Goal: Transaction & Acquisition: Purchase product/service

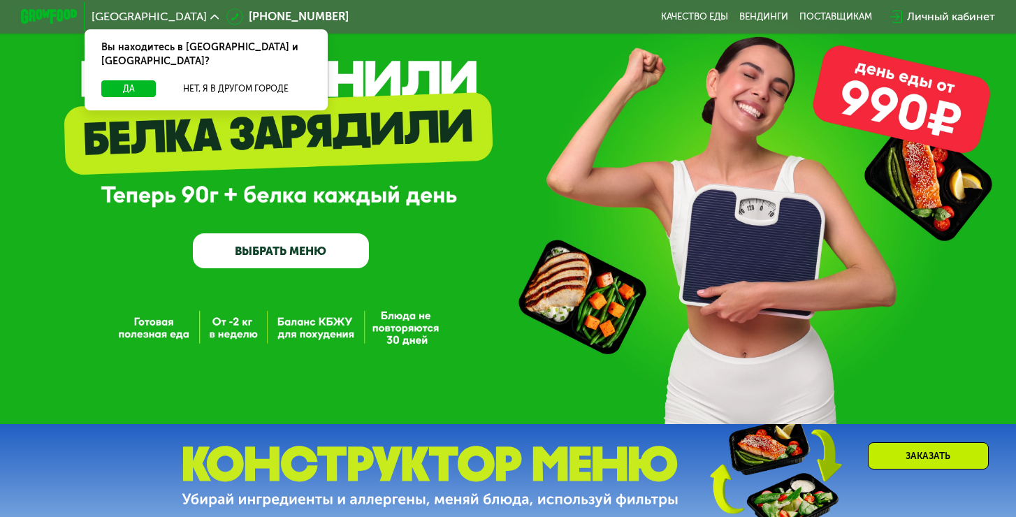
scroll to position [170, 0]
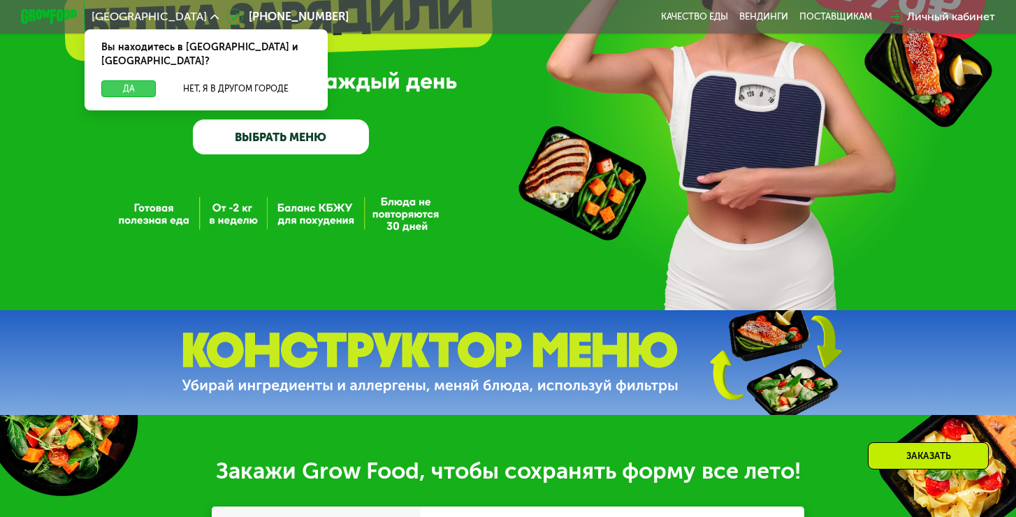
click at [145, 80] on button "Да" at bounding box center [128, 88] width 54 height 17
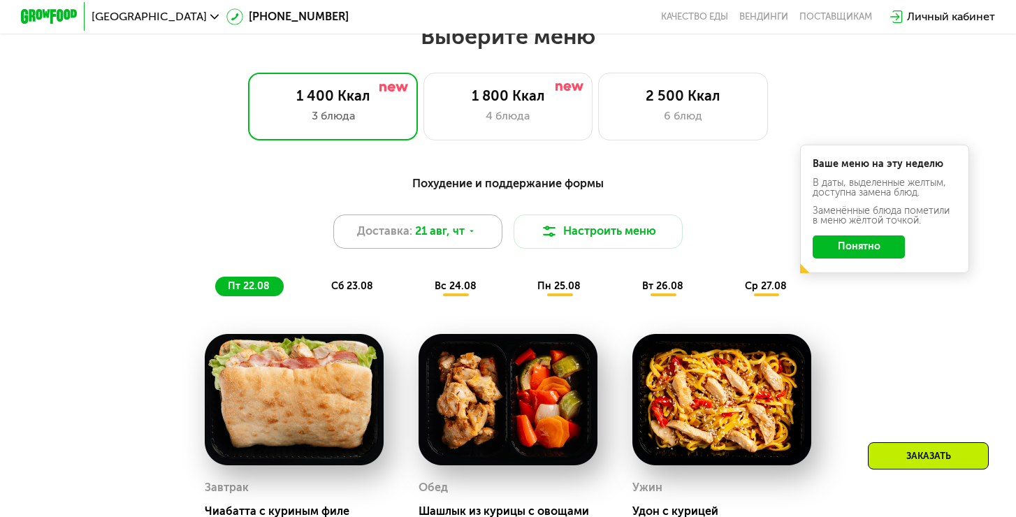
scroll to position [609, 0]
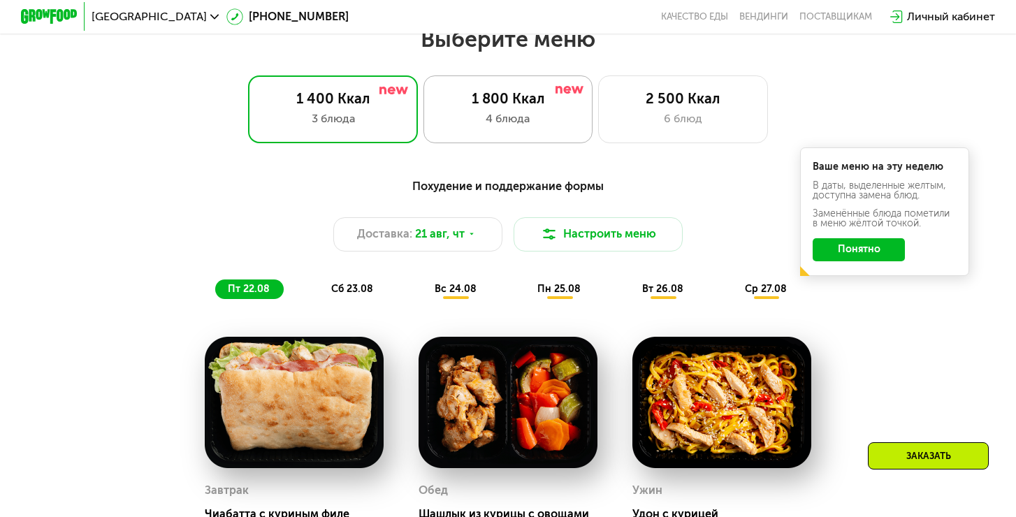
click at [598, 109] on div "1 800 Ккал 4 блюда" at bounding box center [682, 109] width 169 height 68
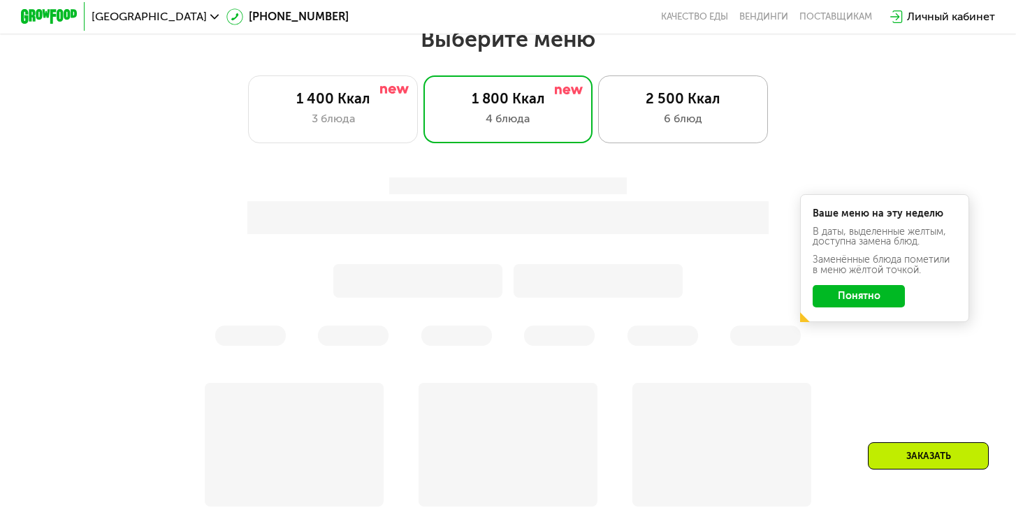
click at [631, 106] on div "2 500 Ккал" at bounding box center [683, 98] width 140 height 17
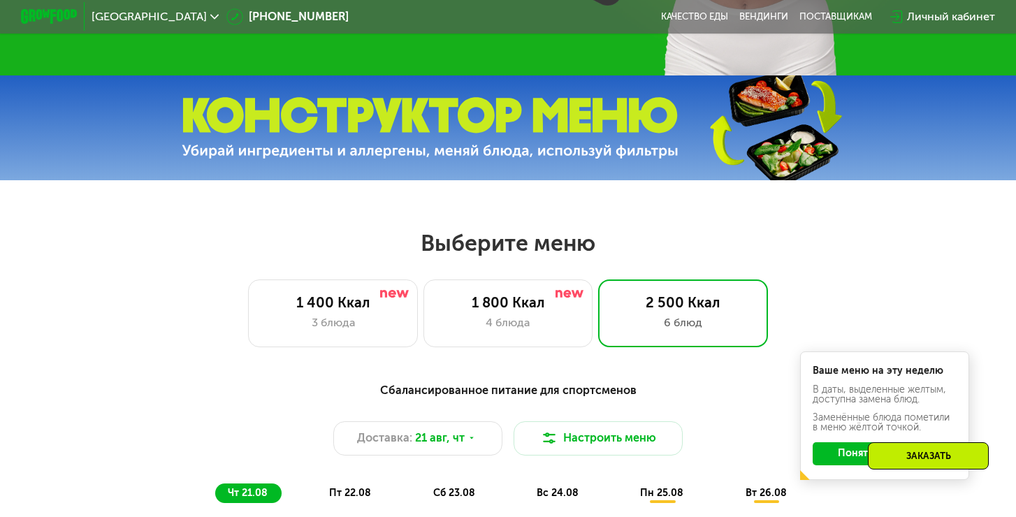
scroll to position [490, 0]
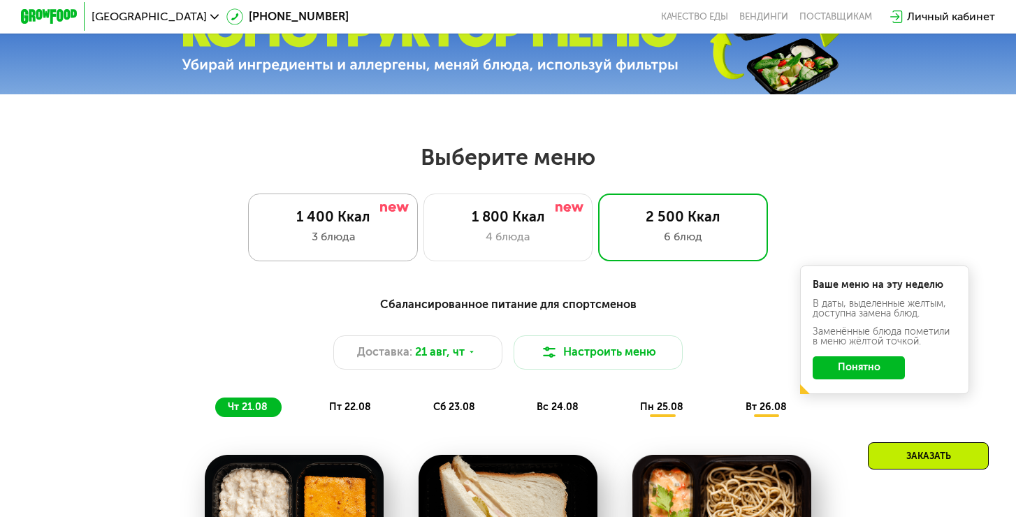
click at [381, 219] on div "1 400 Ккал" at bounding box center [333, 216] width 140 height 17
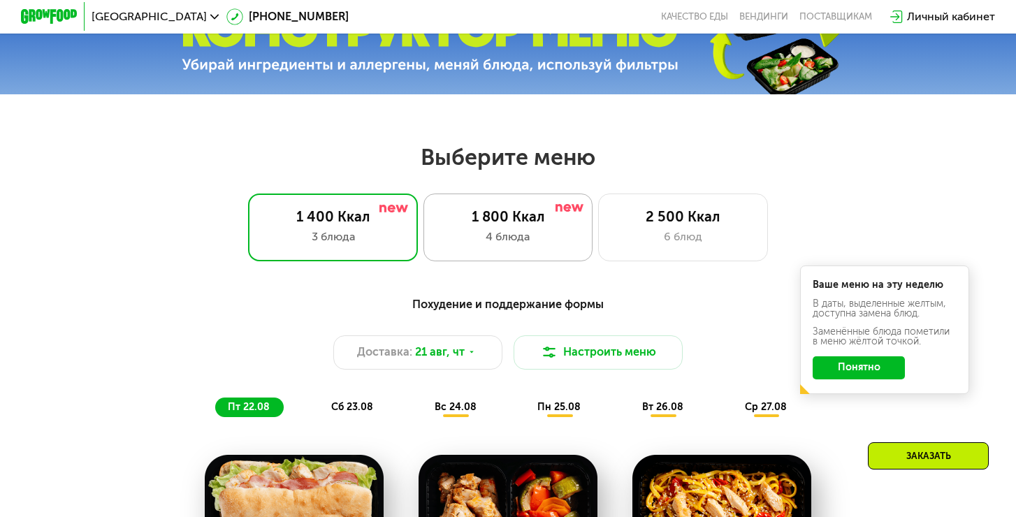
click at [598, 203] on div "1 800 Ккал 4 блюда" at bounding box center [682, 228] width 169 height 68
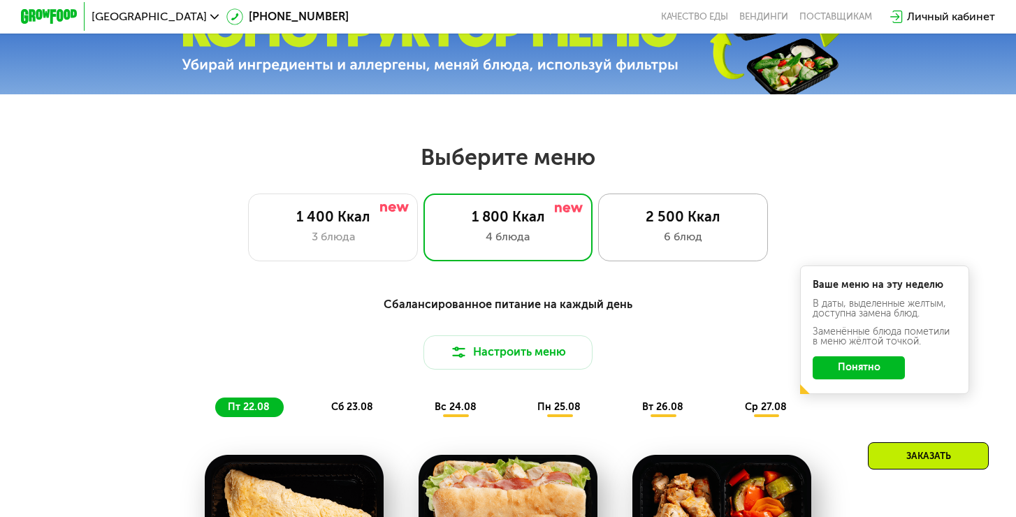
click at [659, 228] on div "6 блюд" at bounding box center [683, 236] width 140 height 17
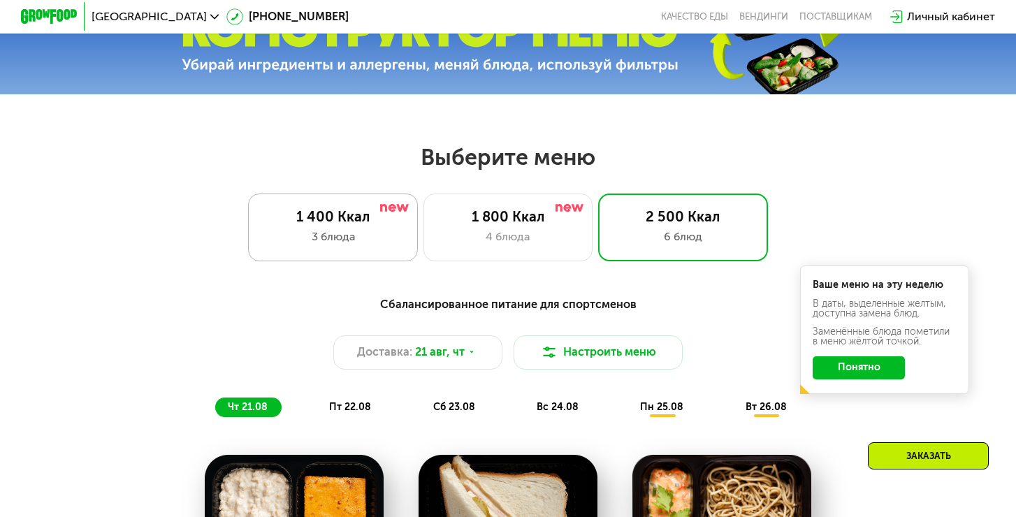
click at [423, 199] on div "1 400 Ккал 3 блюда" at bounding box center [507, 228] width 169 height 68
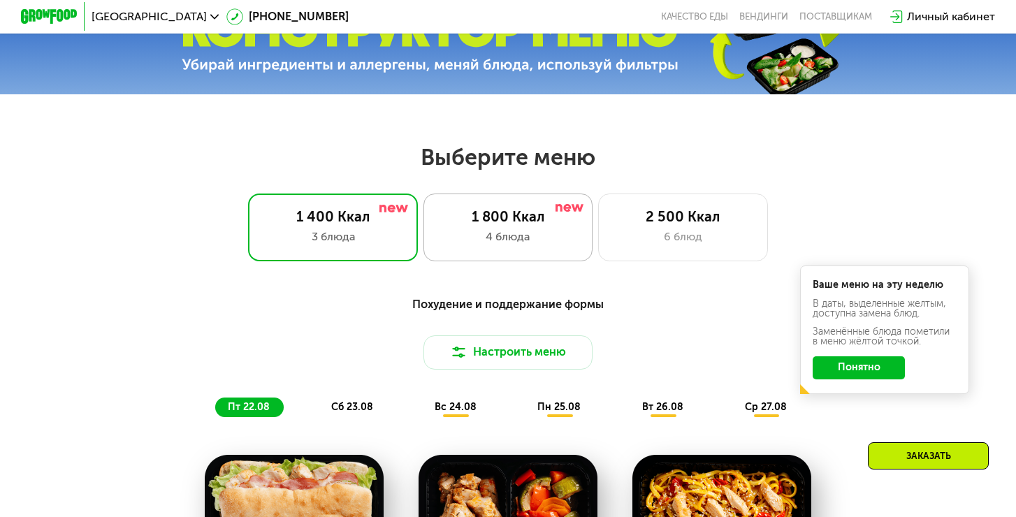
click at [482, 241] on div "4 блюда" at bounding box center [508, 236] width 140 height 17
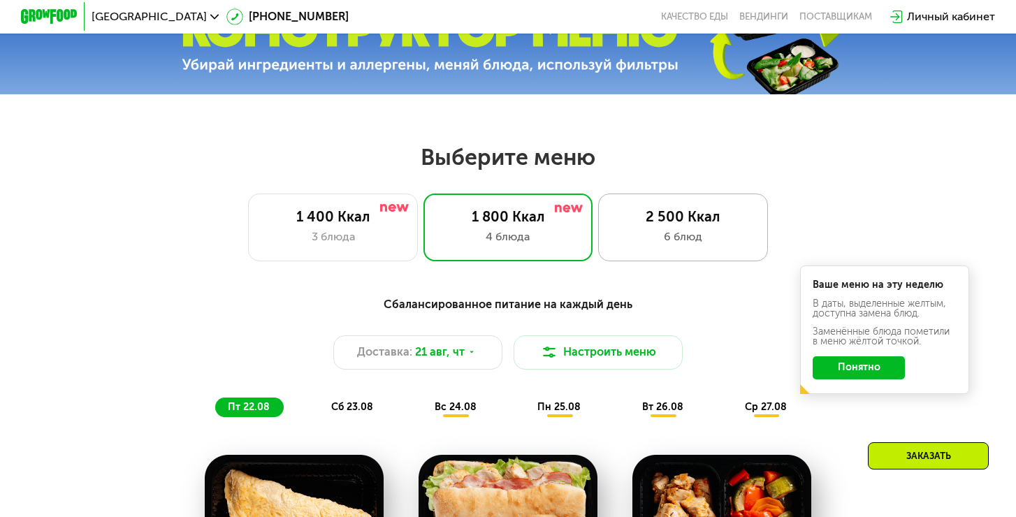
click at [631, 242] on div "6 блюд" at bounding box center [683, 236] width 140 height 17
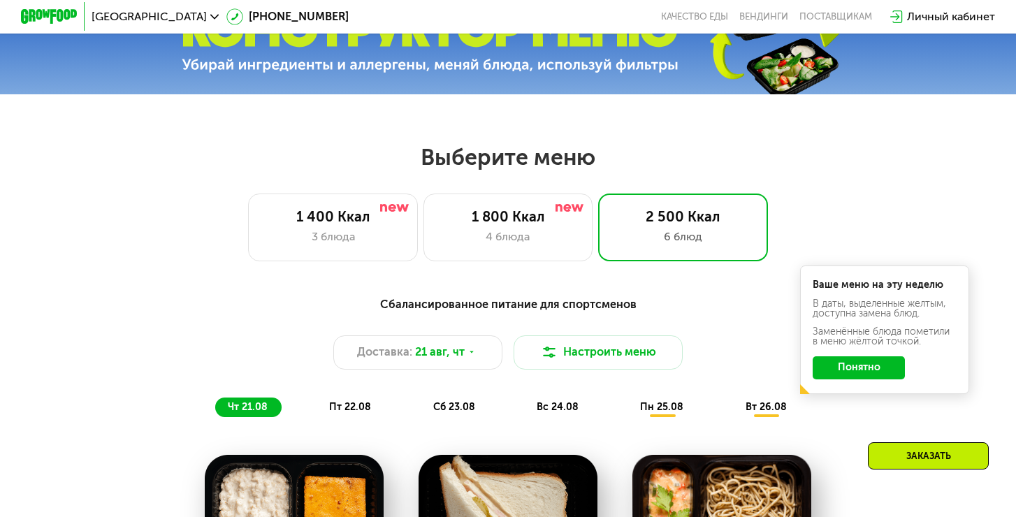
click at [896, 17] on icon at bounding box center [896, 16] width 13 height 13
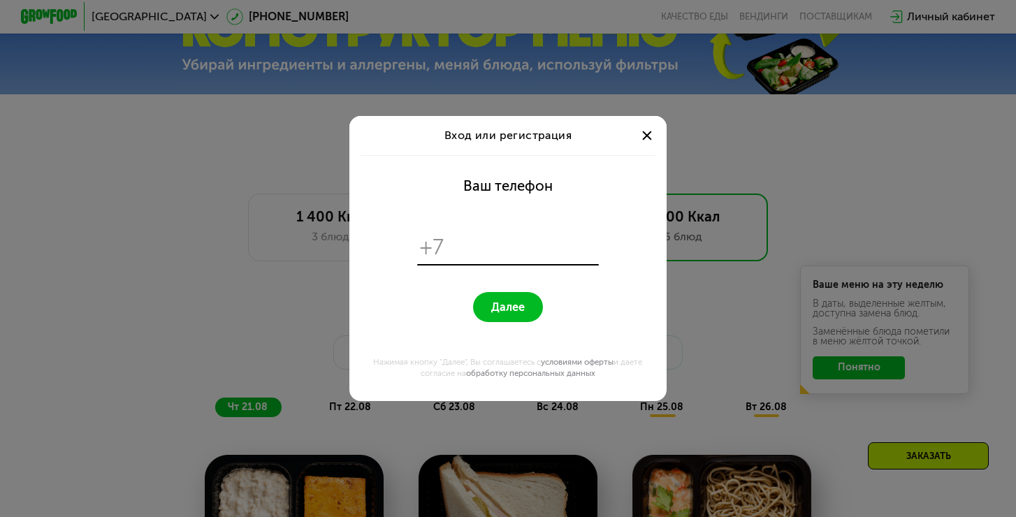
scroll to position [0, 0]
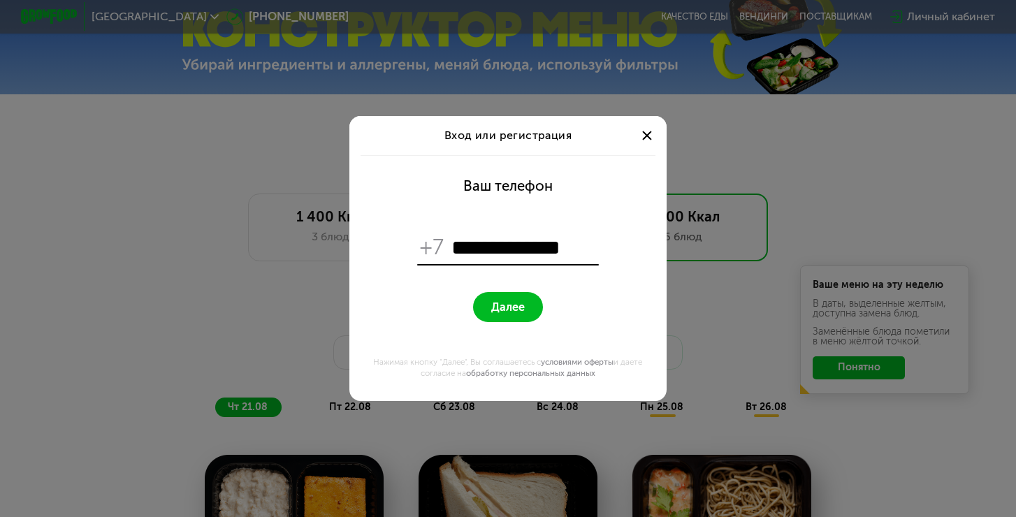
type input "**********"
click at [512, 325] on form "**********" at bounding box center [508, 278] width 300 height 246
click at [514, 312] on span "Далее" at bounding box center [508, 306] width 34 height 13
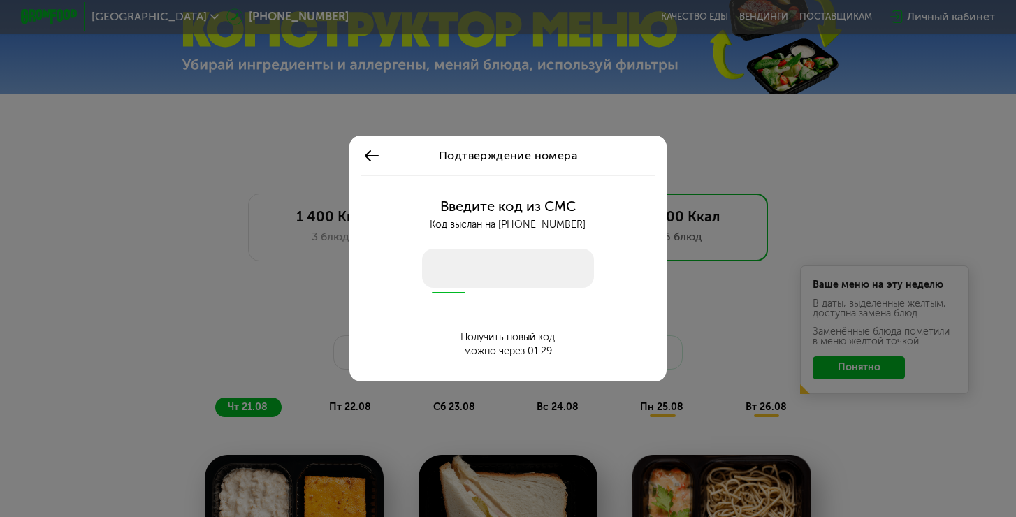
click at [464, 252] on input "number" at bounding box center [508, 269] width 172 height 40
click at [456, 265] on input "number" at bounding box center [508, 269] width 172 height 40
type input "****"
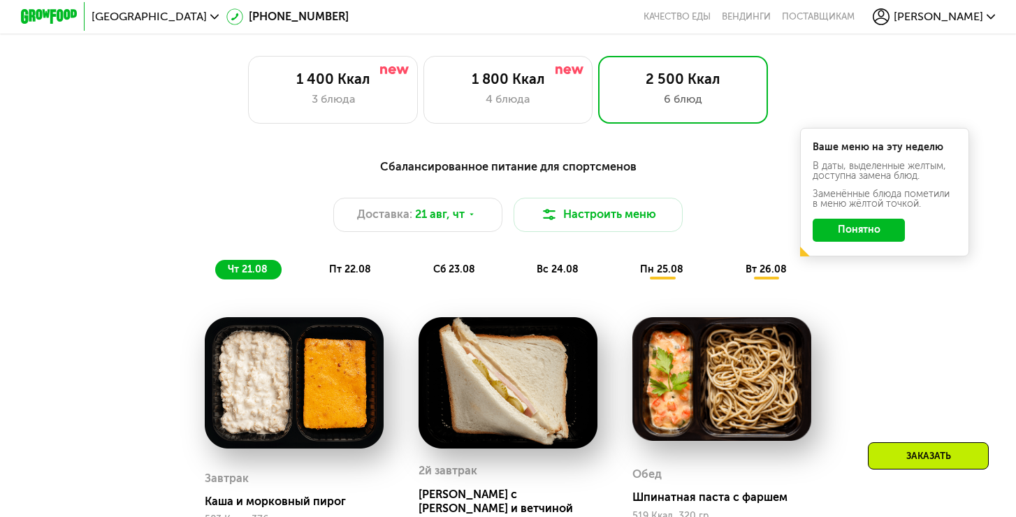
scroll to position [404, 0]
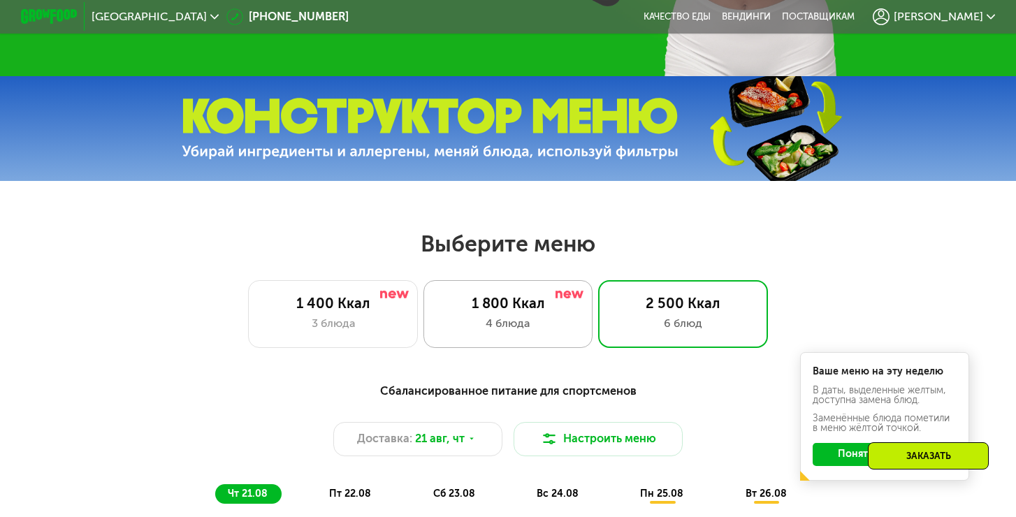
click at [598, 313] on div "1 800 Ккал 4 блюда" at bounding box center [682, 314] width 169 height 68
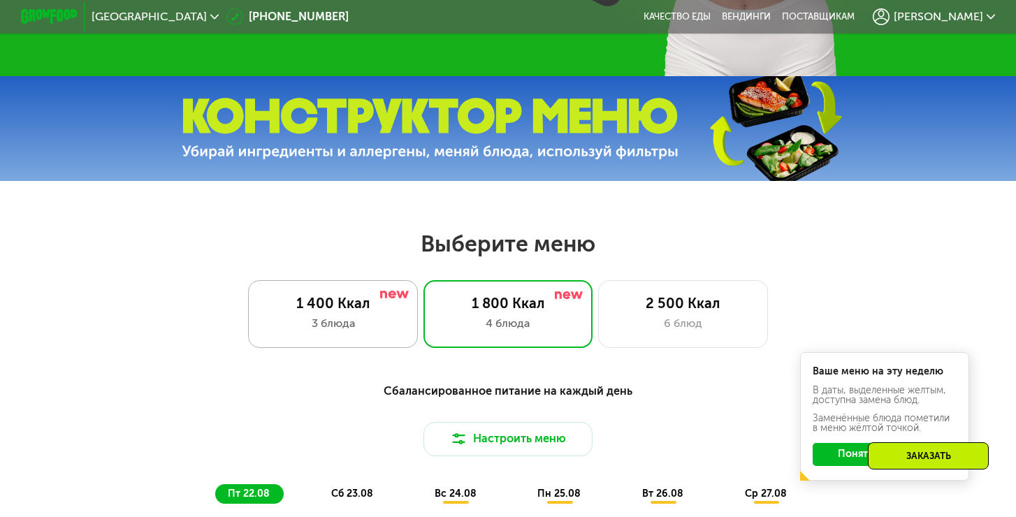
click at [398, 311] on div "1 400 Ккал" at bounding box center [333, 303] width 140 height 17
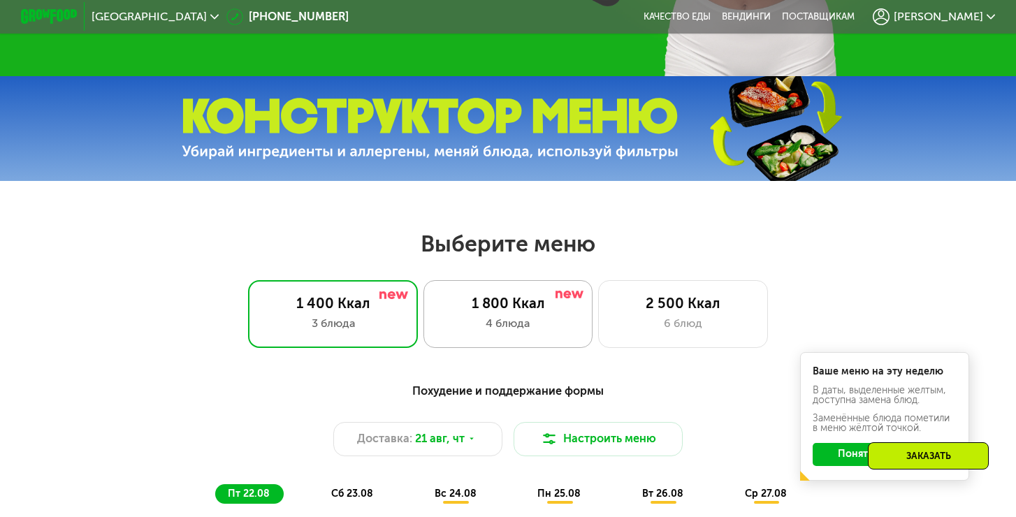
click at [554, 307] on div "1 800 Ккал" at bounding box center [508, 303] width 140 height 17
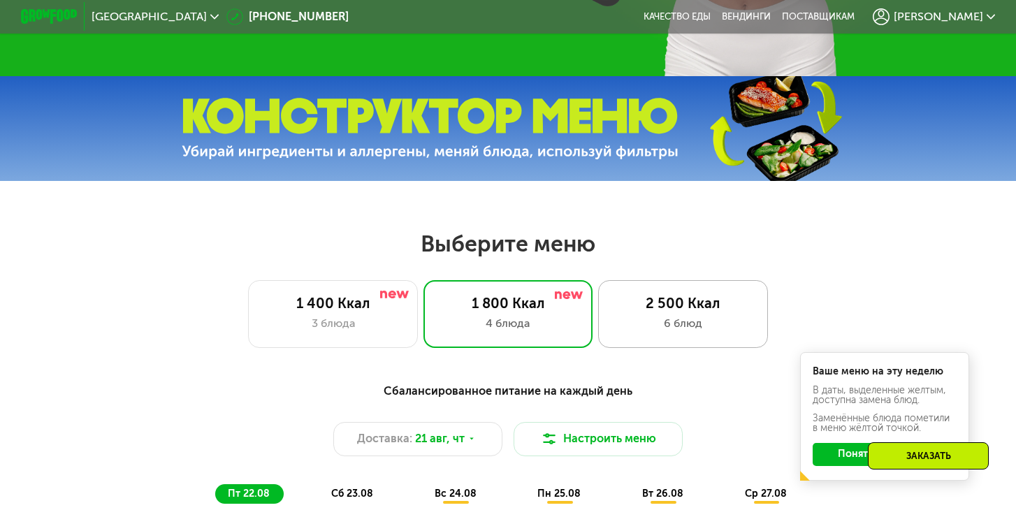
click at [715, 336] on div "2 500 Ккал 6 блюд" at bounding box center [682, 314] width 169 height 68
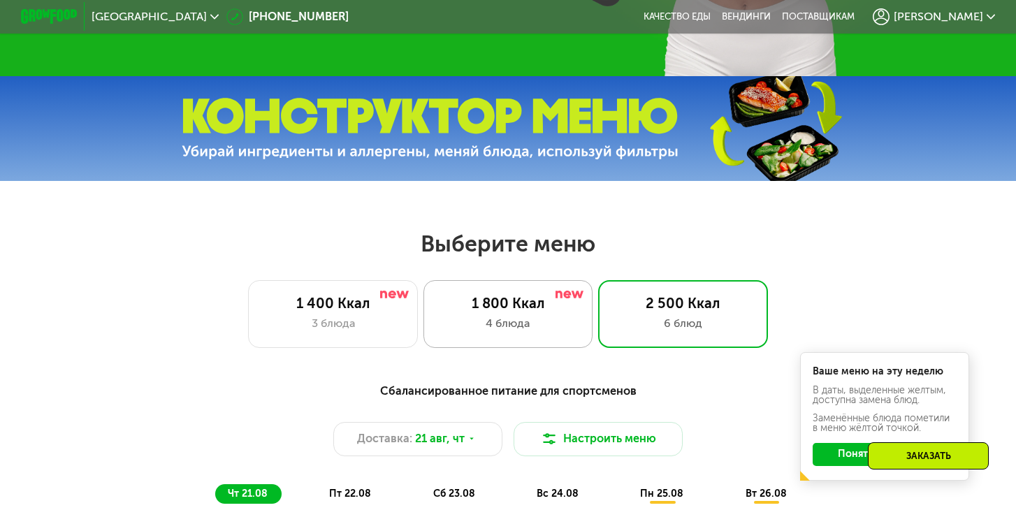
click at [466, 328] on div "4 блюда" at bounding box center [508, 323] width 140 height 17
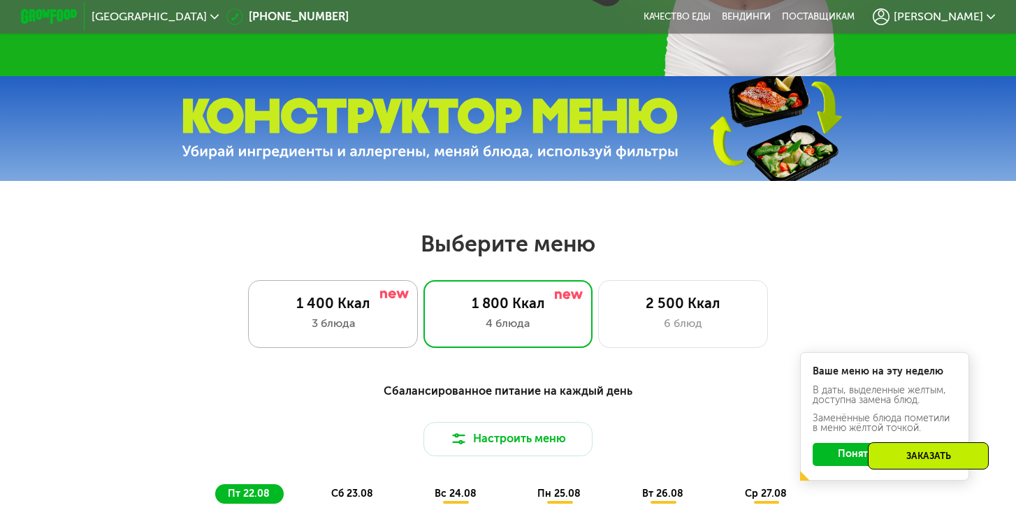
click at [394, 318] on div "3 блюда" at bounding box center [333, 323] width 140 height 17
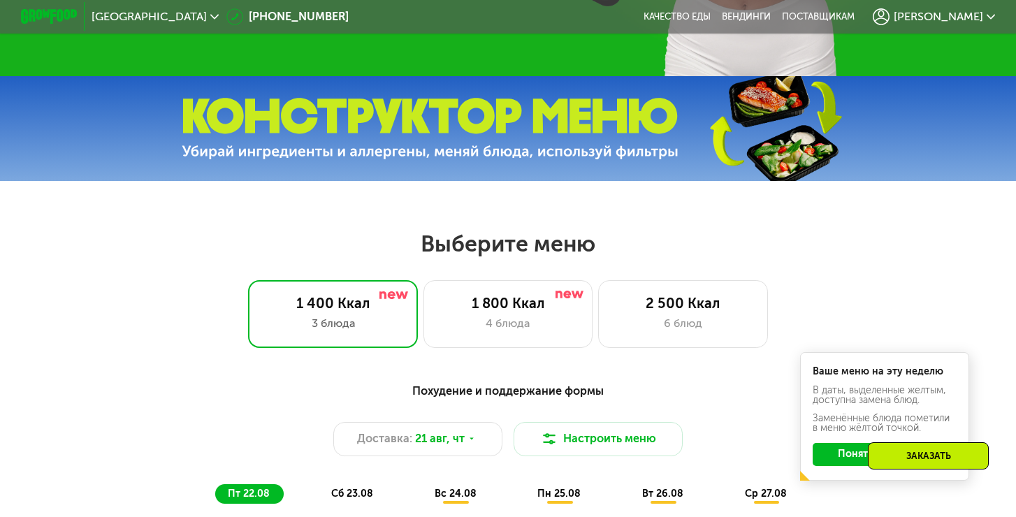
click at [565, 259] on div "Выберите меню 1 400 Ккал 3 блюда 1 800 Ккал 4 блюда 2 500 Ккал 6 блюд" at bounding box center [508, 289] width 1016 height 118
click at [545, 305] on div "1 800 Ккал" at bounding box center [508, 303] width 140 height 17
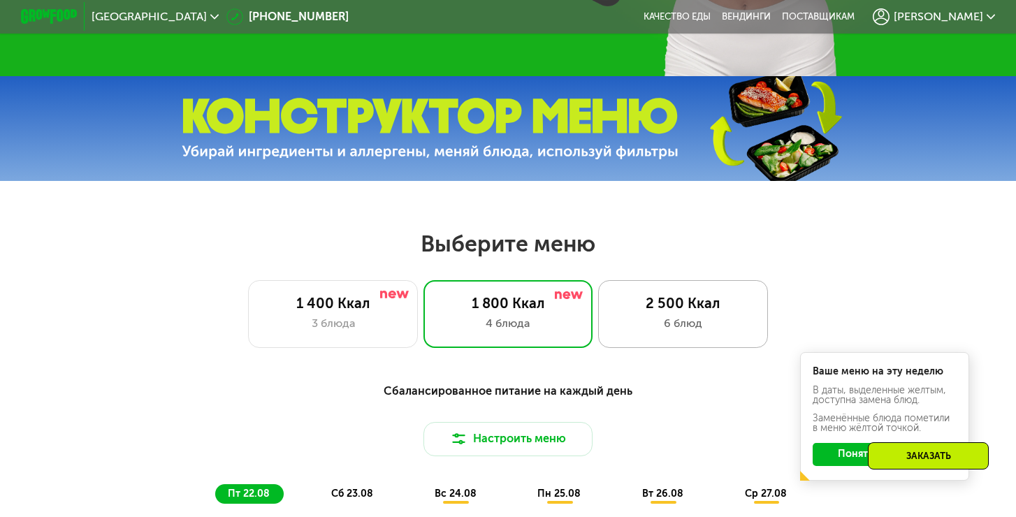
click at [659, 322] on div "6 блюд" at bounding box center [683, 323] width 140 height 17
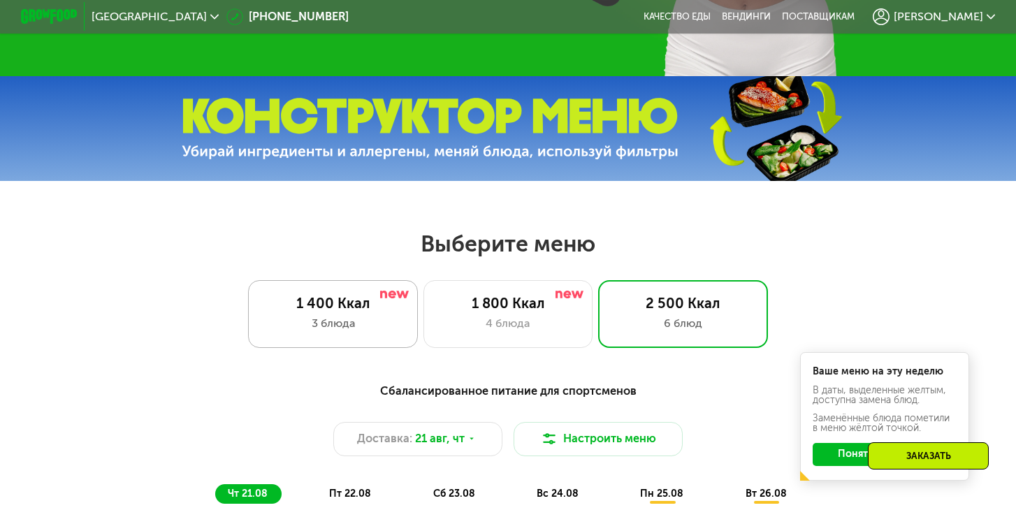
click at [359, 296] on div "1 400 Ккал" at bounding box center [333, 303] width 140 height 17
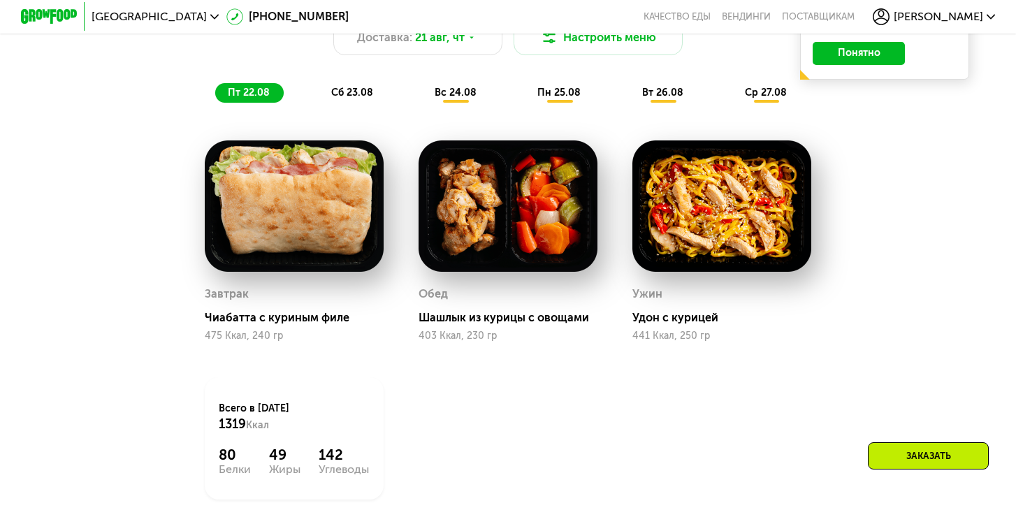
scroll to position [801, 0]
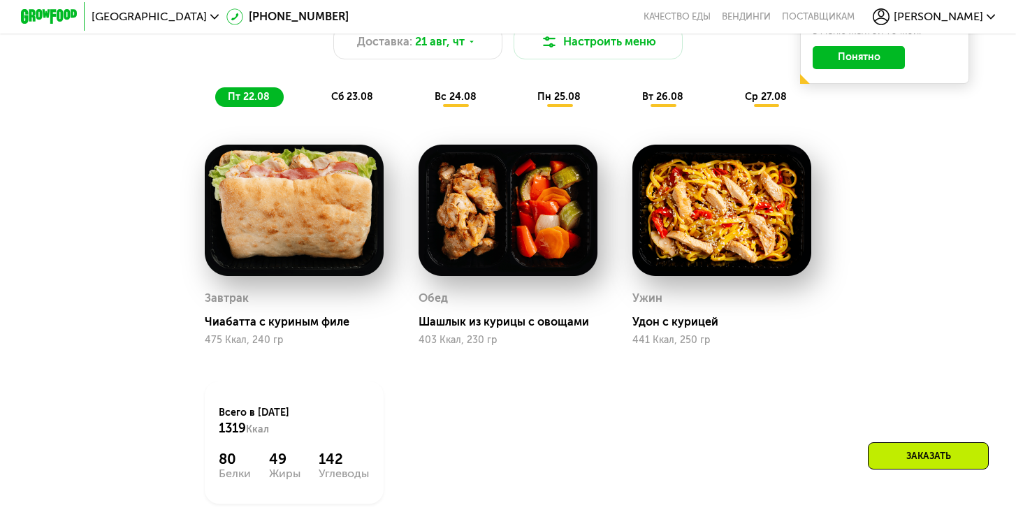
click at [421, 103] on div "сб 23.08" at bounding box center [455, 97] width 68 height 20
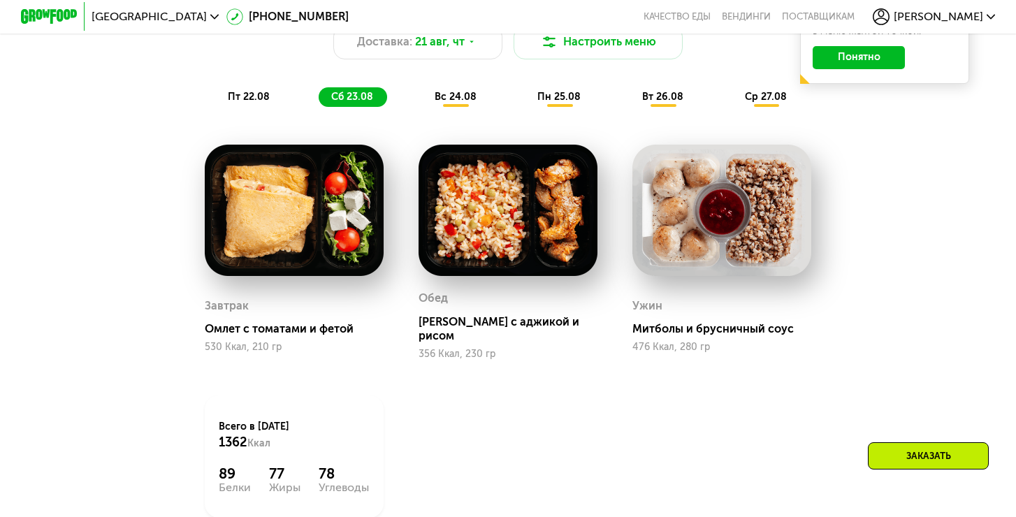
click at [461, 99] on span "вс 24.08" at bounding box center [456, 97] width 42 height 12
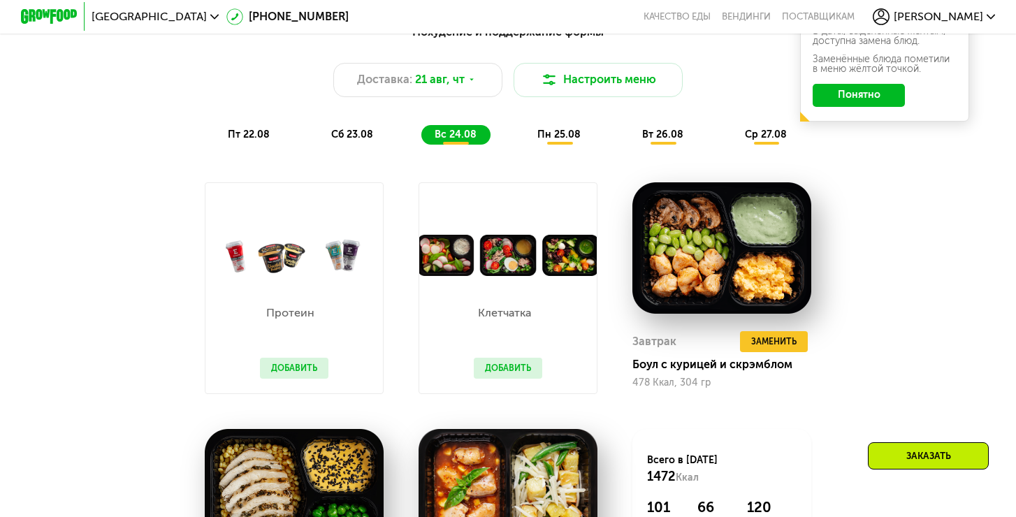
scroll to position [759, 0]
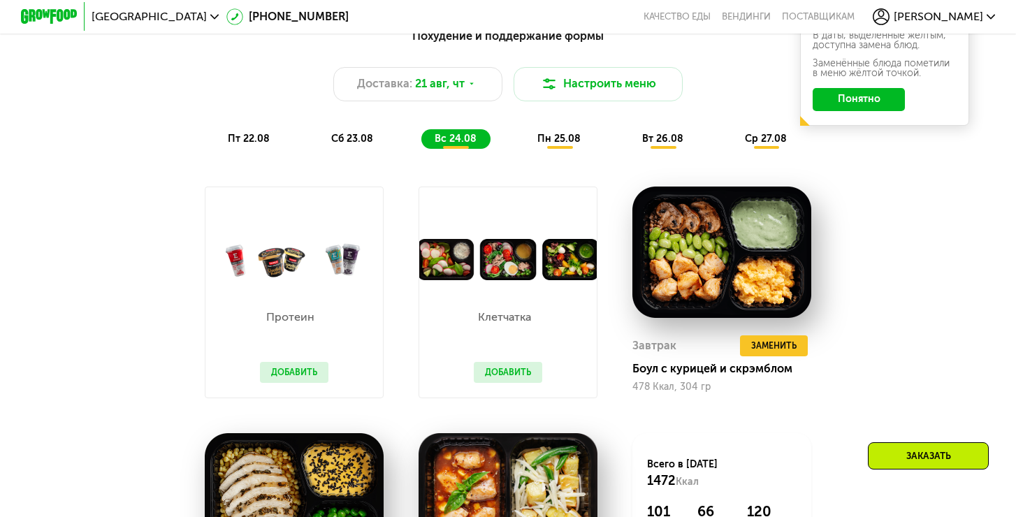
click at [548, 138] on span "пн 25.08" at bounding box center [558, 139] width 43 height 12
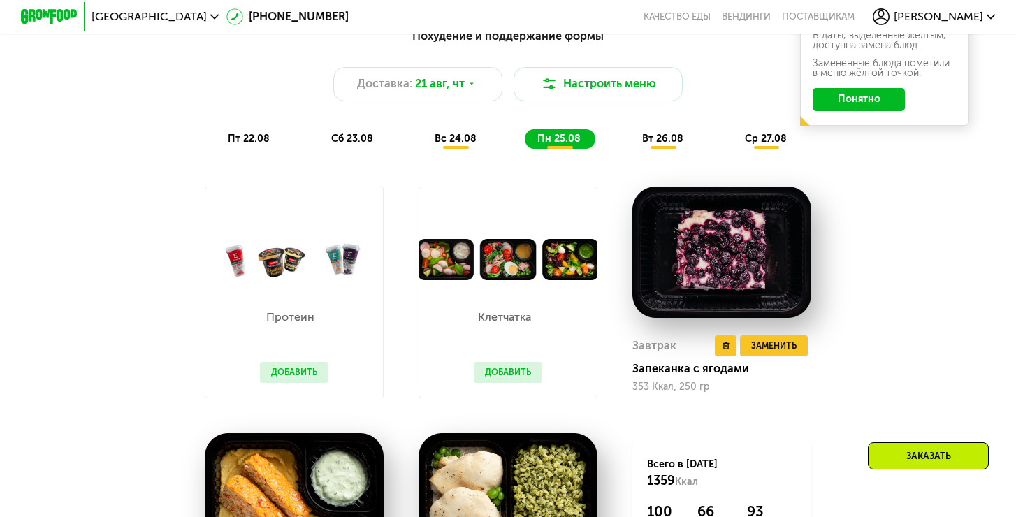
scroll to position [814, 0]
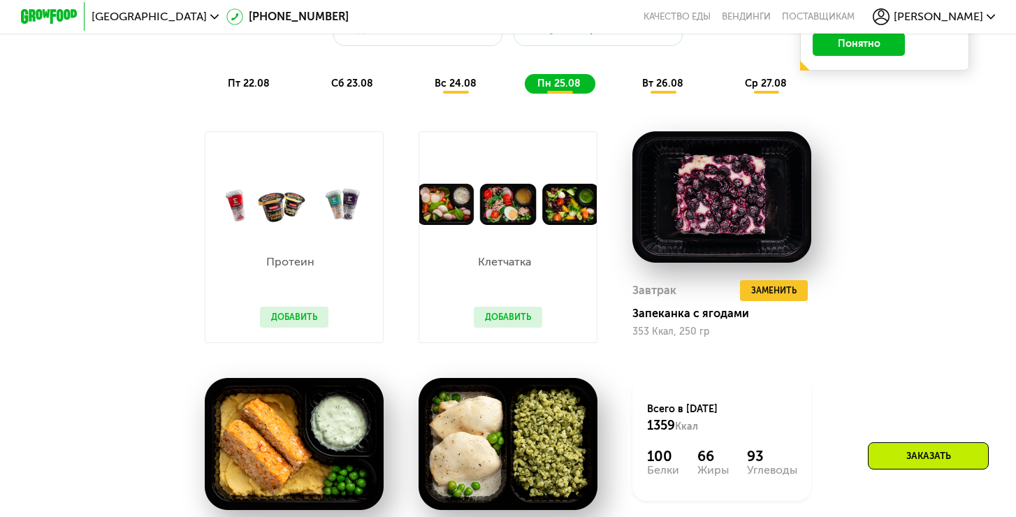
click at [732, 92] on div "вт 26.08" at bounding box center [766, 84] width 68 height 20
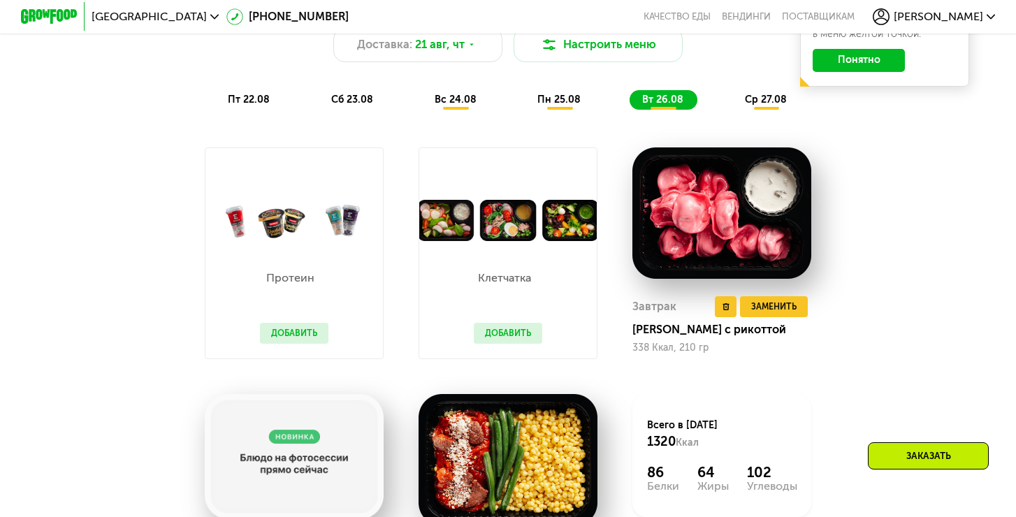
scroll to position [797, 0]
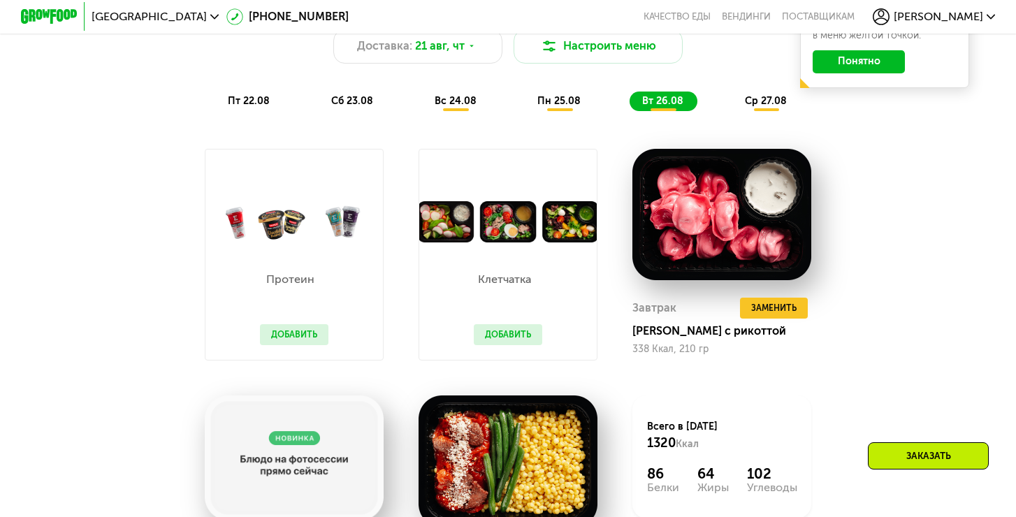
click at [766, 87] on div "Похудение и поддержание формы Доставка: [DATE] Настроить меню пт 22.08 сб 23.08…" at bounding box center [508, 51] width 836 height 122
click at [766, 101] on span "ср 27.08" at bounding box center [766, 101] width 42 height 12
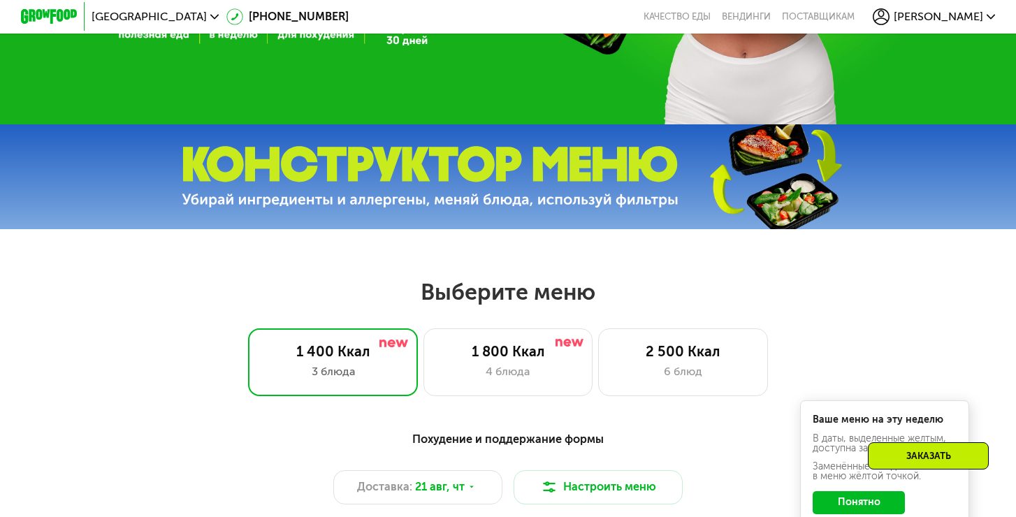
scroll to position [339, 0]
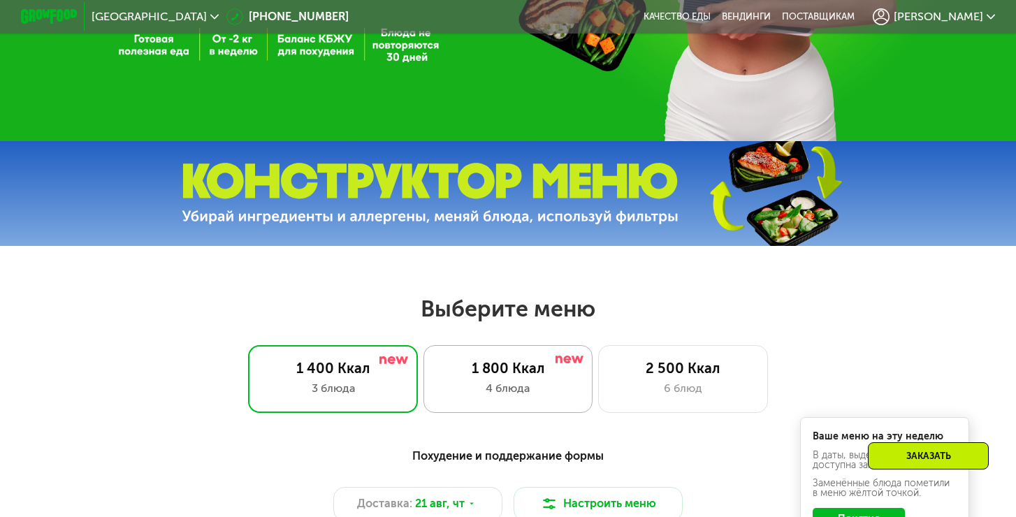
click at [548, 391] on div "4 блюда" at bounding box center [508, 388] width 140 height 17
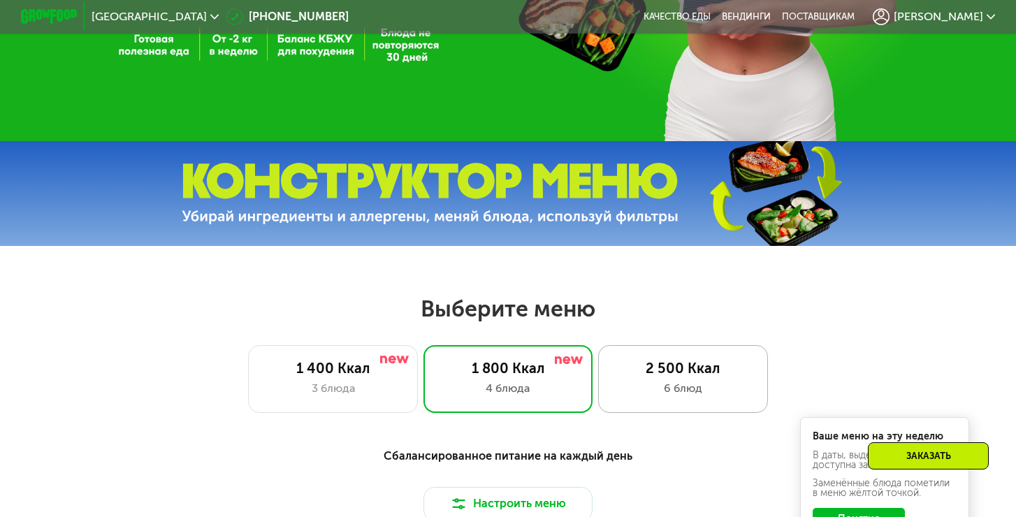
click at [671, 384] on div "6 блюд" at bounding box center [683, 388] width 140 height 17
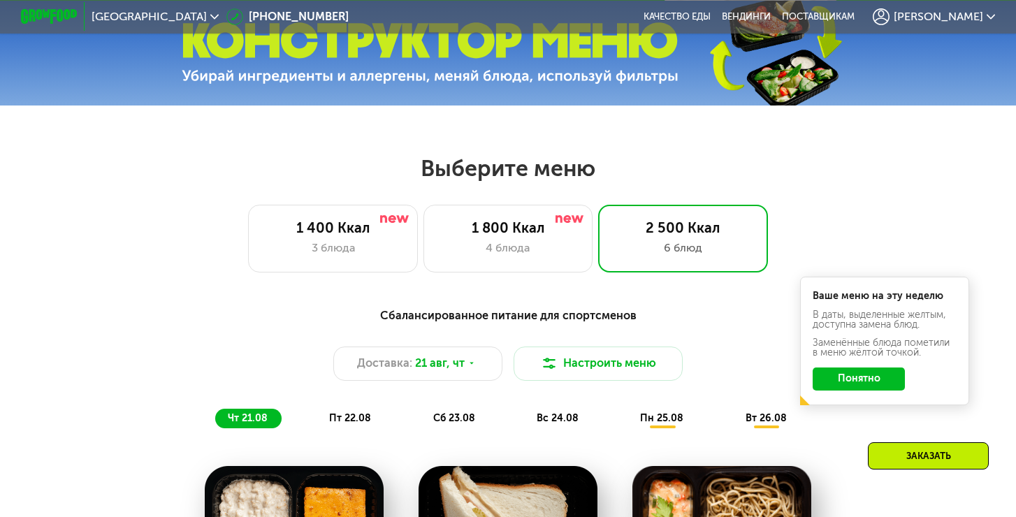
scroll to position [501, 0]
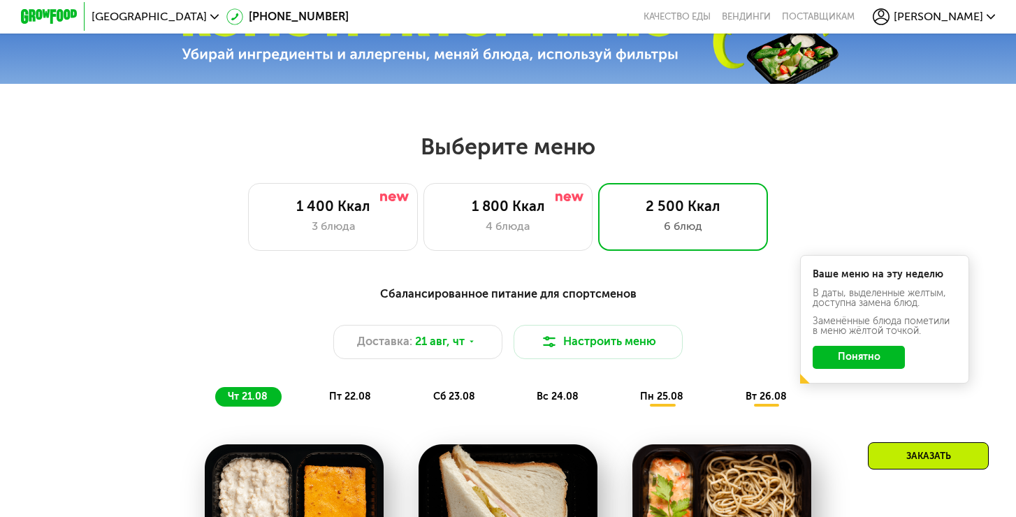
click at [841, 351] on button "Понятно" at bounding box center [859, 357] width 92 height 22
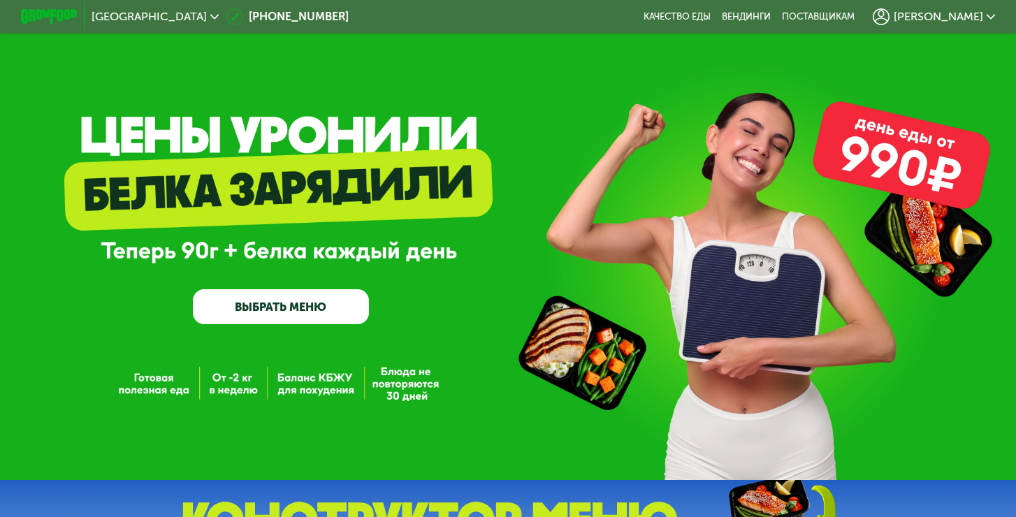
scroll to position [0, 0]
